Goal: Task Accomplishment & Management: Use online tool/utility

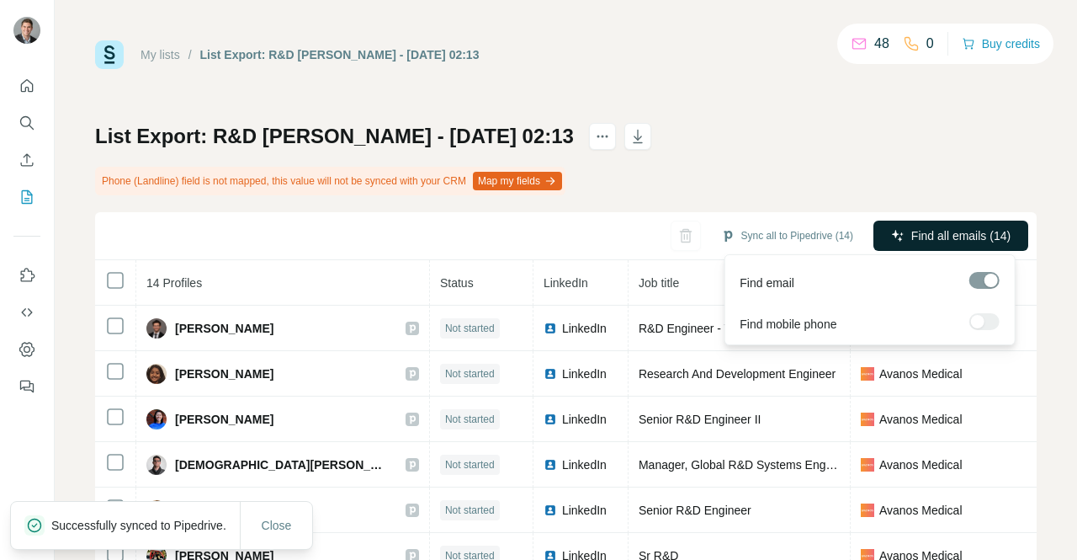
click at [919, 237] on span "Find all emails (14)" at bounding box center [960, 235] width 99 height 17
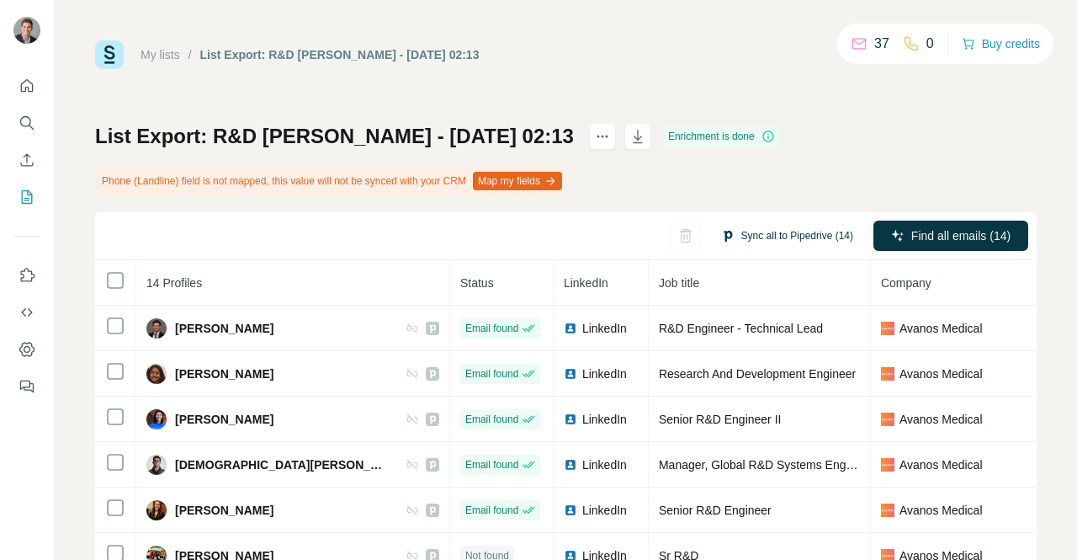
click at [774, 228] on button "Sync all to Pipedrive (14)" at bounding box center [787, 235] width 156 height 25
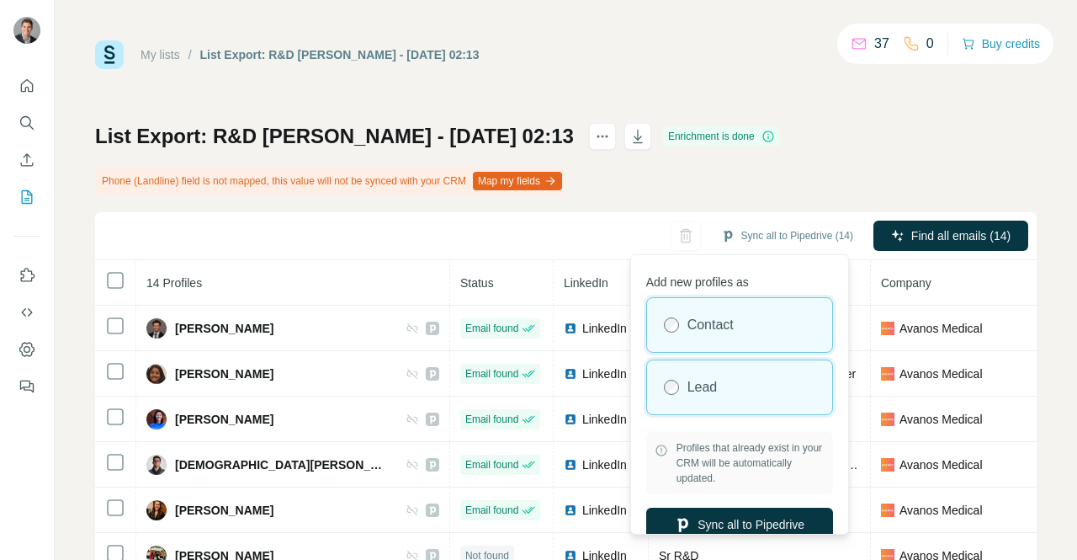
click at [704, 401] on div "Lead" at bounding box center [739, 387] width 185 height 54
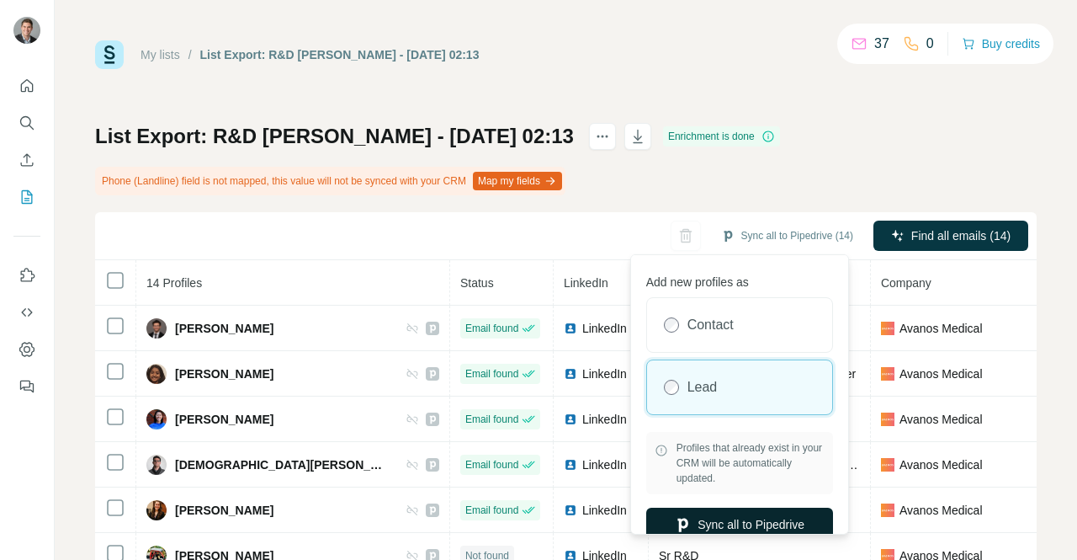
click at [710, 518] on button "Sync all to Pipedrive" at bounding box center [739, 524] width 187 height 34
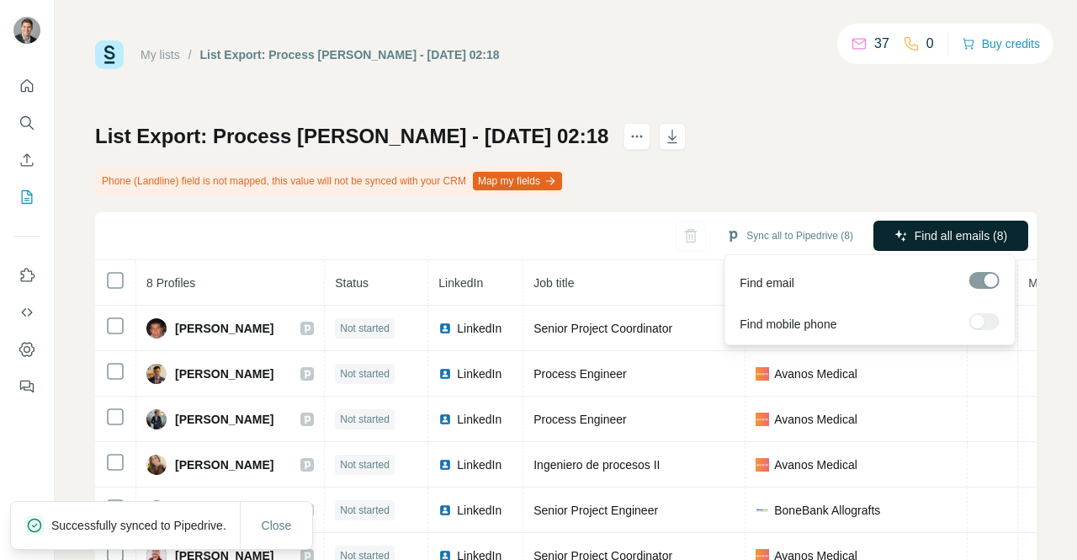
click at [921, 229] on span "Find all emails (8)" at bounding box center [961, 235] width 93 height 17
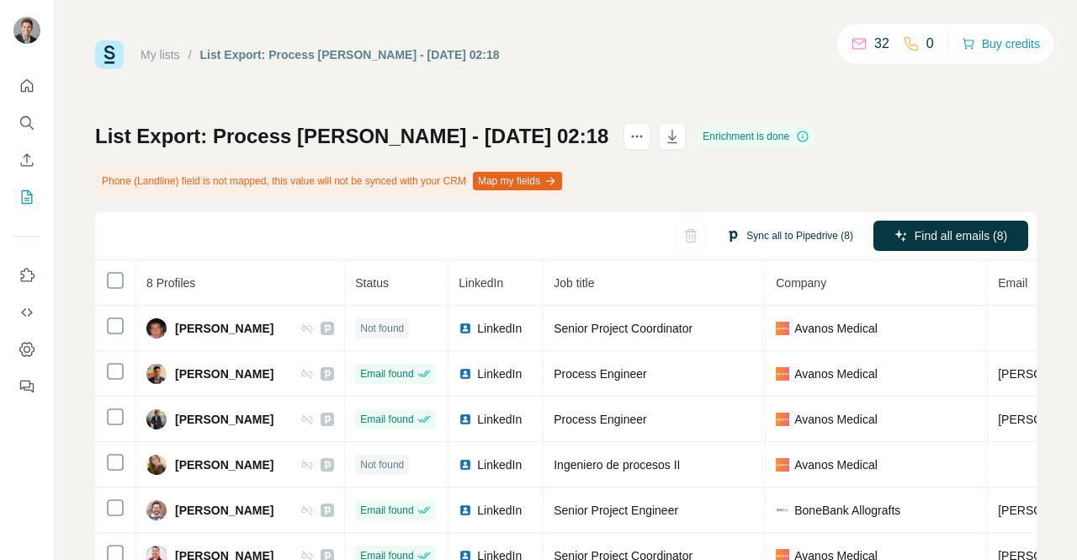
click at [791, 236] on button "Sync all to Pipedrive (8)" at bounding box center [789, 235] width 151 height 25
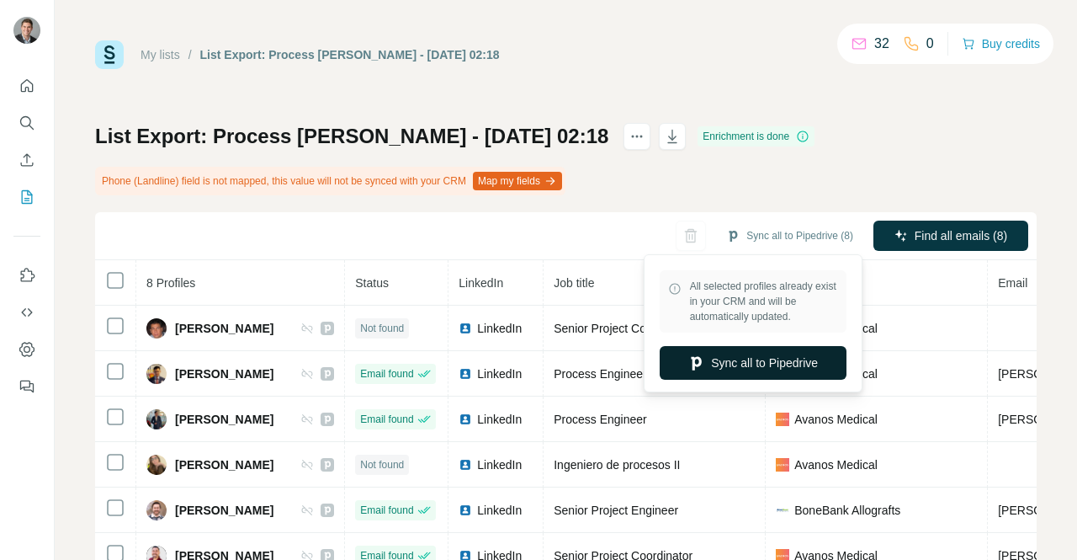
click at [767, 358] on button "Sync all to Pipedrive" at bounding box center [753, 363] width 187 height 34
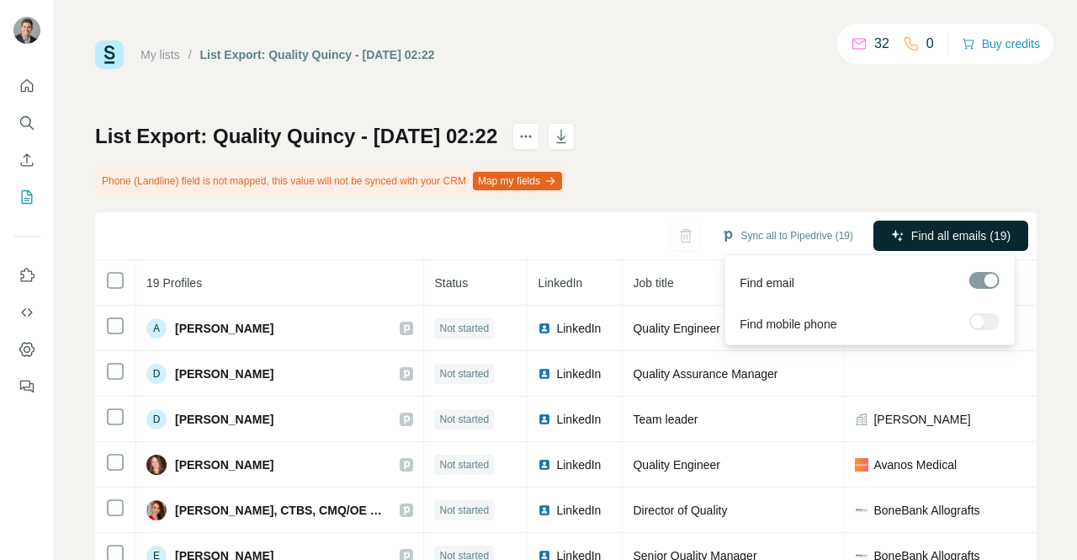
click at [915, 238] on span "Find all emails (19)" at bounding box center [960, 235] width 99 height 17
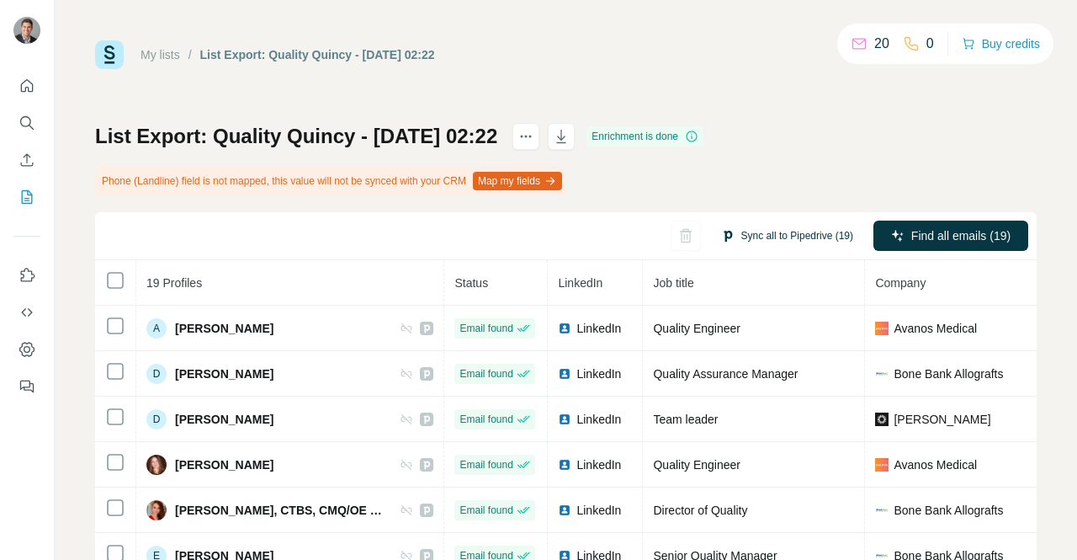
click at [804, 240] on button "Sync all to Pipedrive (19)" at bounding box center [787, 235] width 156 height 25
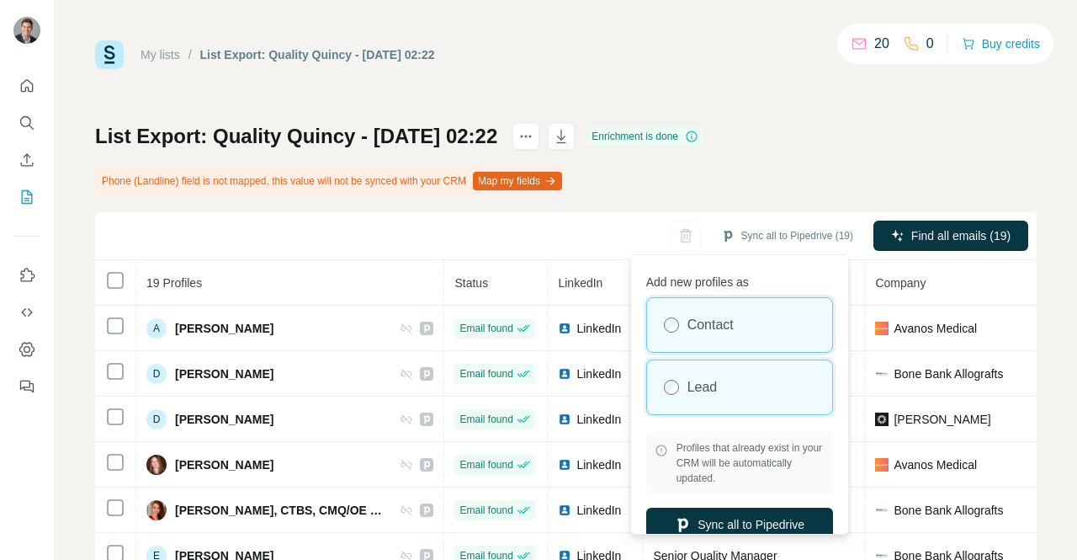
click at [696, 399] on div "Lead" at bounding box center [739, 387] width 185 height 54
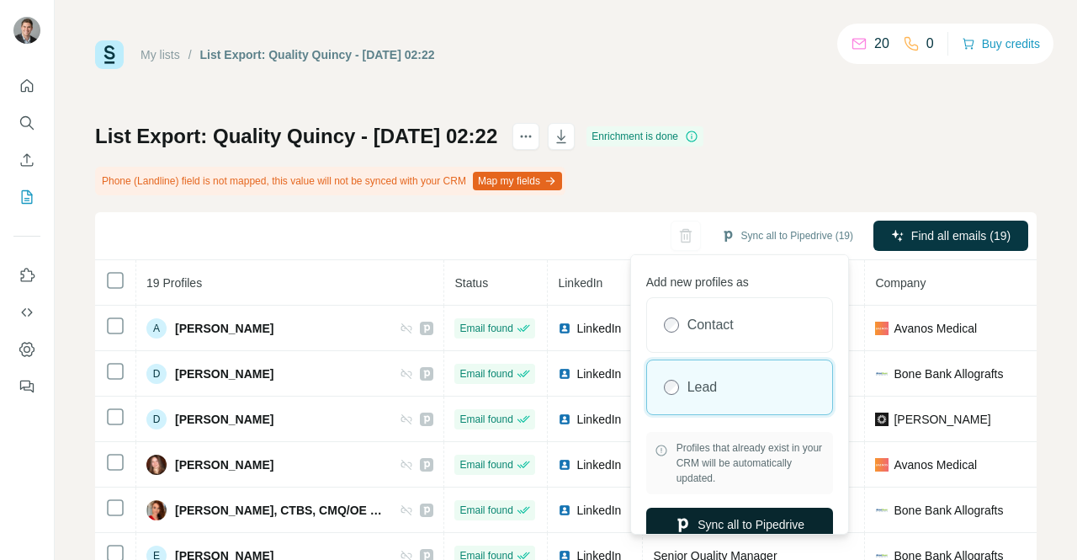
click at [712, 518] on button "Sync all to Pipedrive" at bounding box center [739, 524] width 187 height 34
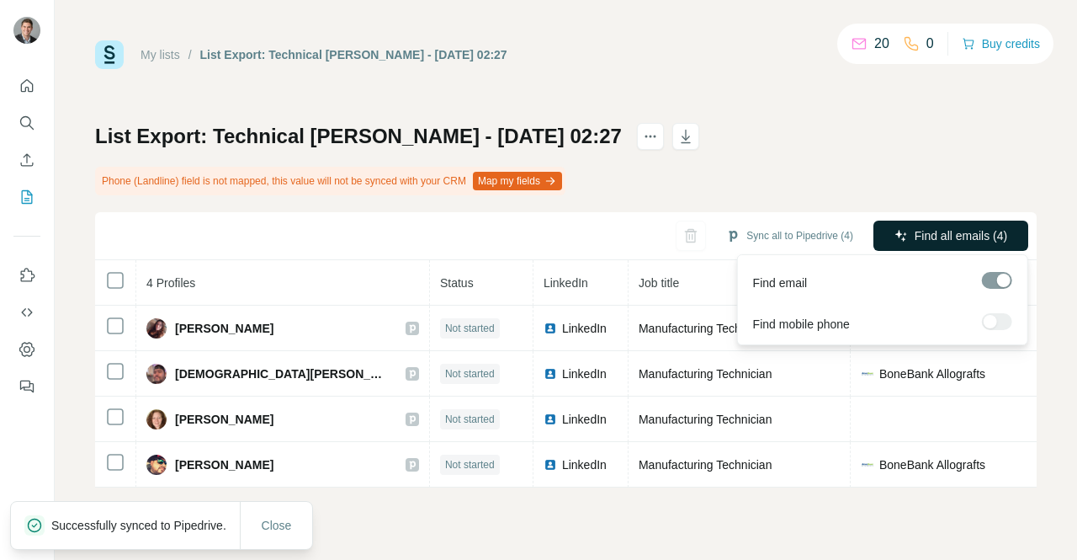
click at [910, 228] on button "Find all emails (4)" at bounding box center [951, 235] width 155 height 30
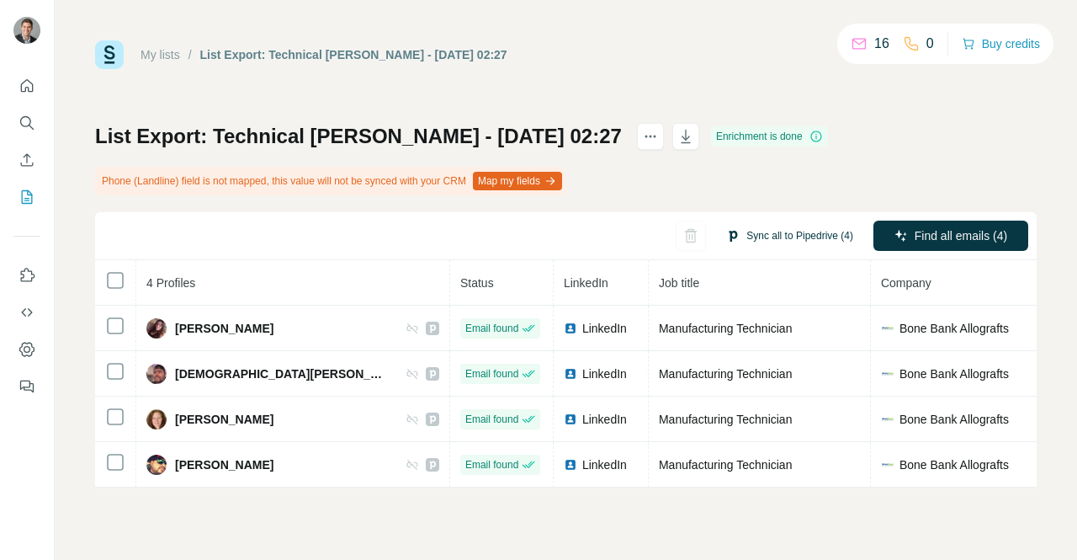
click at [795, 245] on button "Sync all to Pipedrive (4)" at bounding box center [789, 235] width 151 height 25
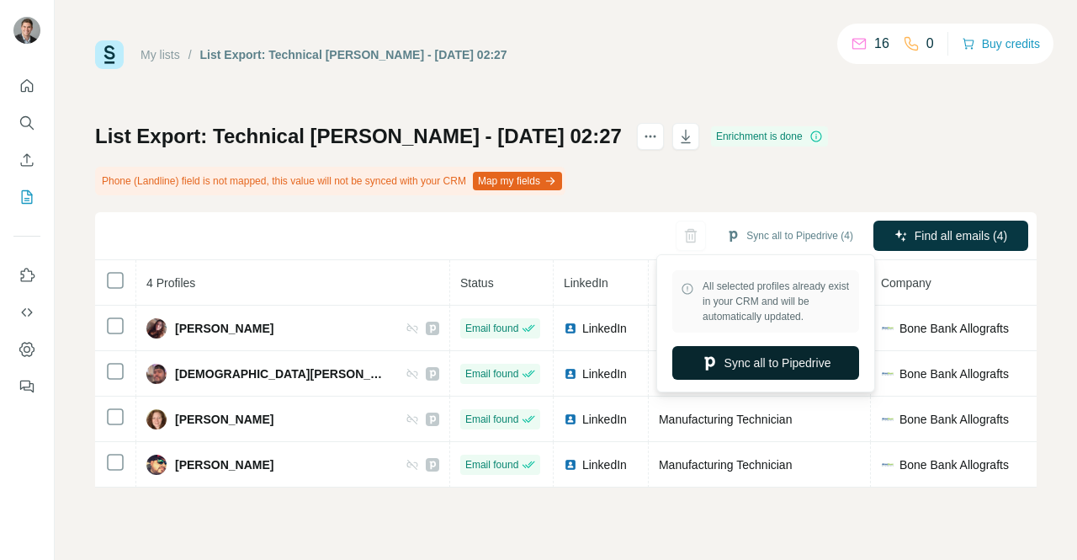
click at [788, 358] on button "Sync all to Pipedrive" at bounding box center [765, 363] width 187 height 34
